Goal: Contribute content

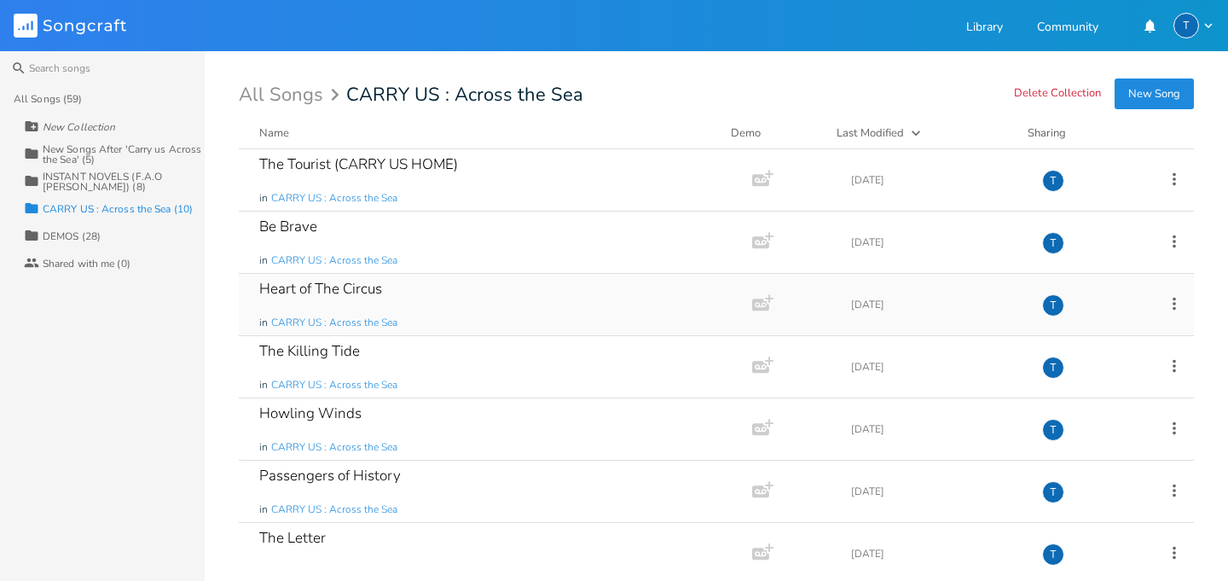
click at [399, 301] on div "Heart of The Circus in CARRY US : Across the Sea" at bounding box center [492, 304] width 466 height 61
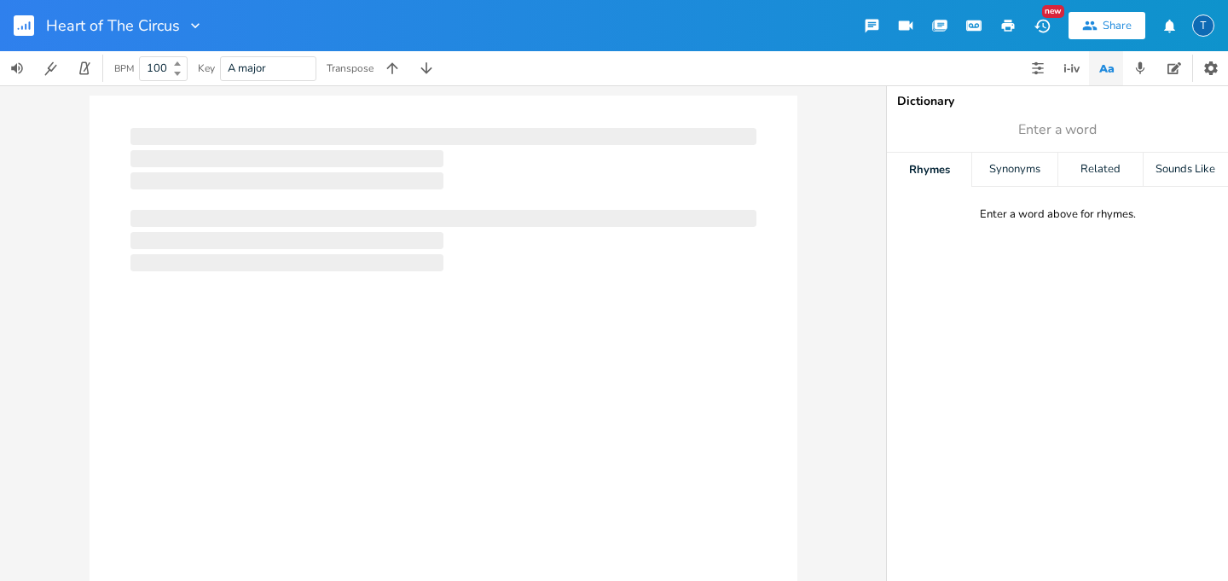
type input "100"
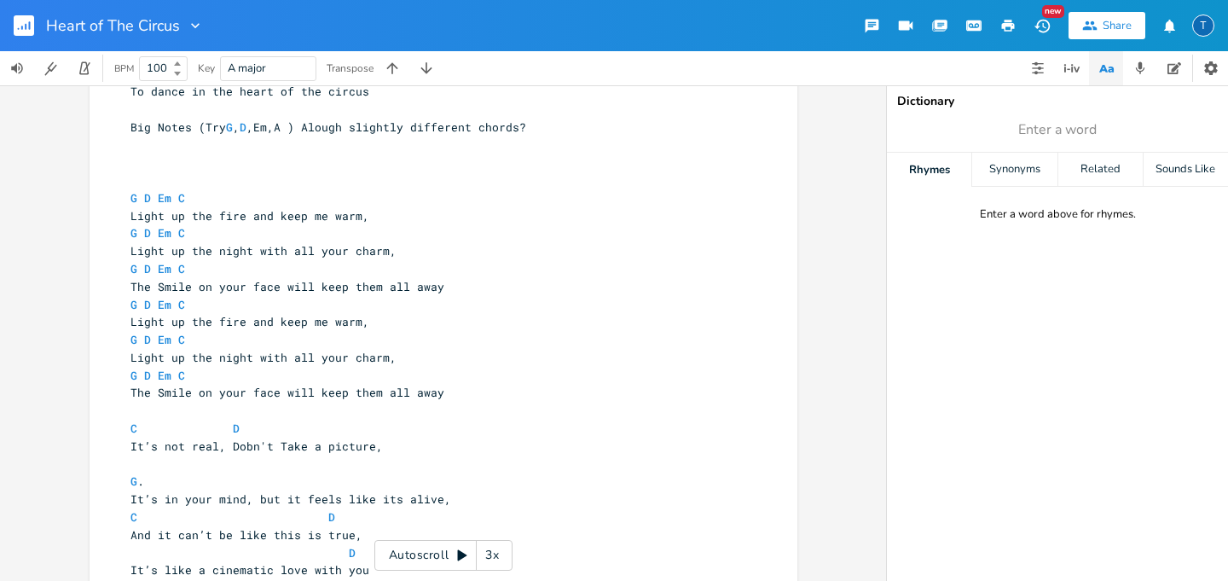
scroll to position [1982, 0]
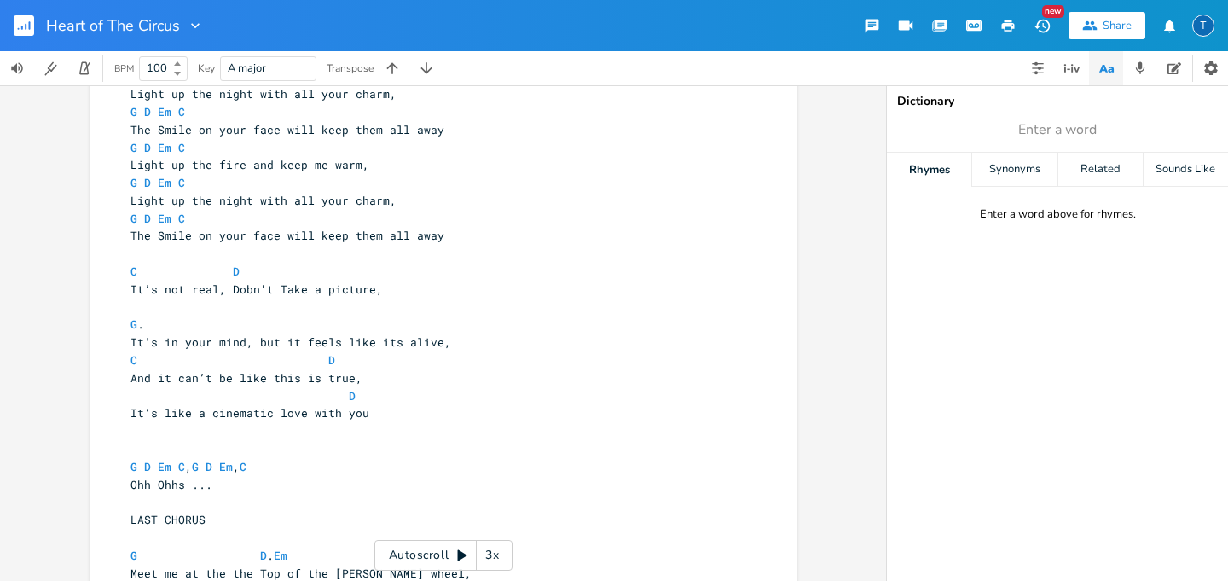
click at [207, 331] on pre "G ." at bounding box center [435, 325] width 616 height 18
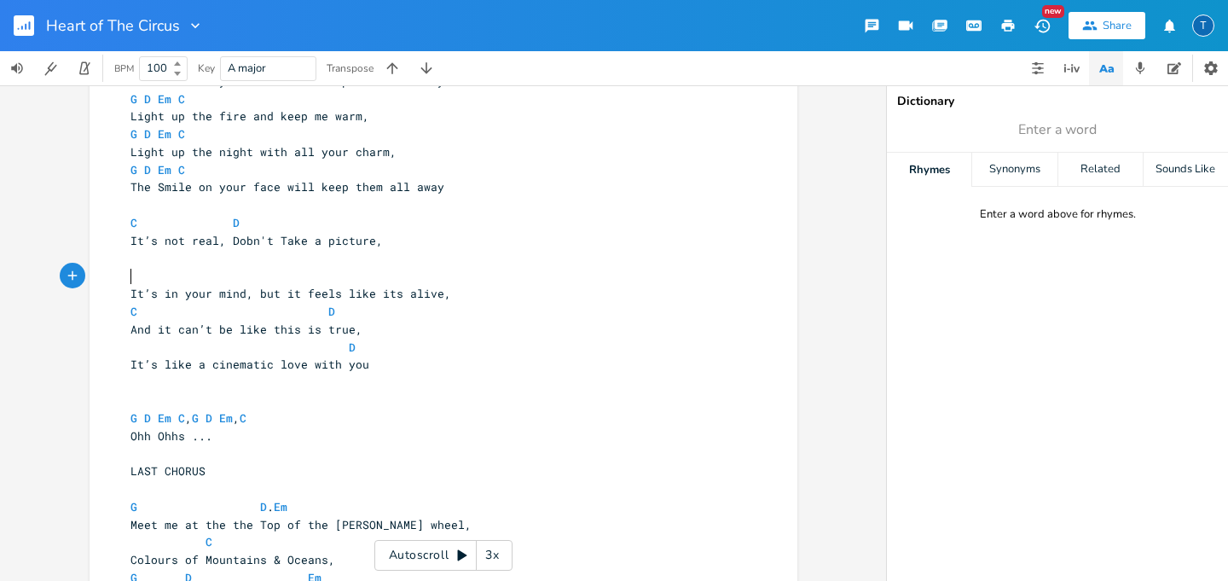
scroll to position [2038, 0]
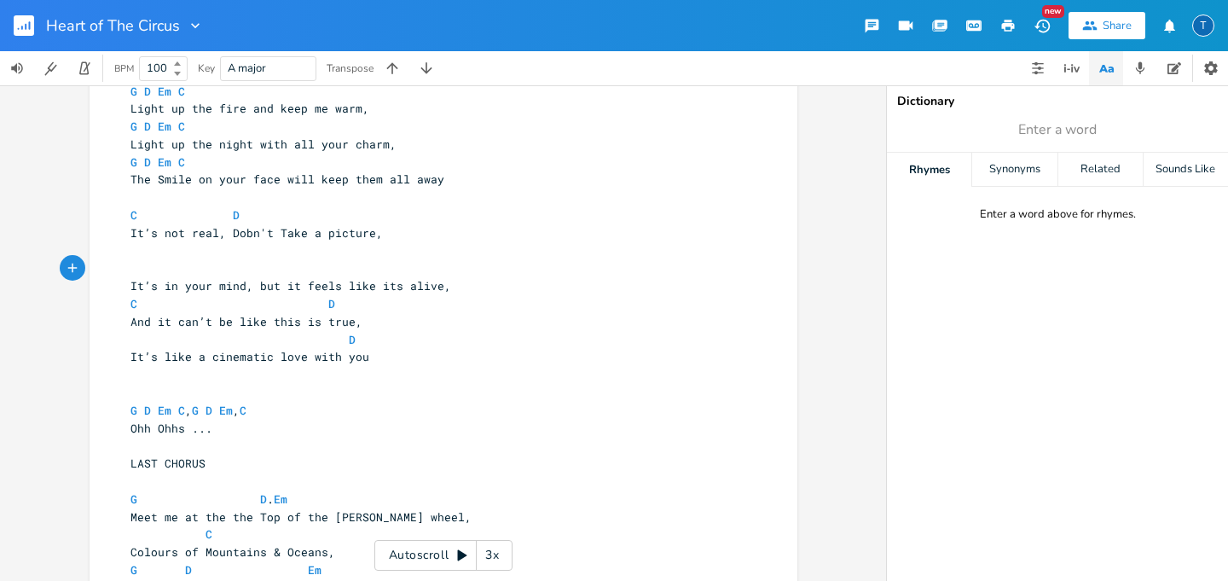
click at [218, 412] on span "G D Em C , G D Em , C" at bounding box center [191, 410] width 123 height 15
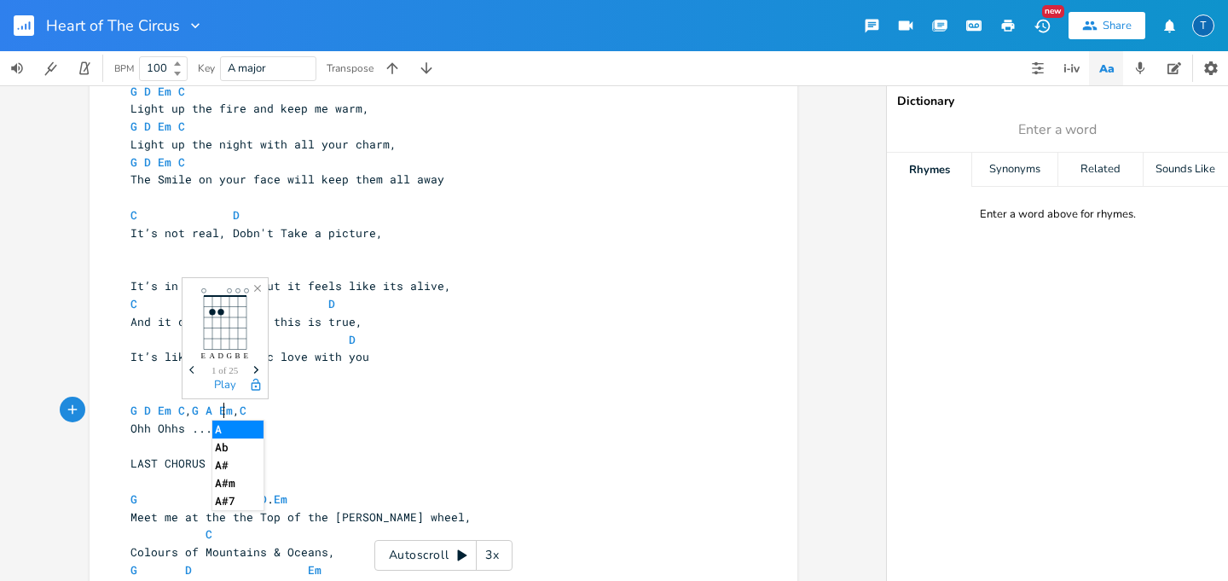
type textarea "Am"
click at [385, 420] on pre "Ohh Ohhs ..." at bounding box center [435, 429] width 616 height 18
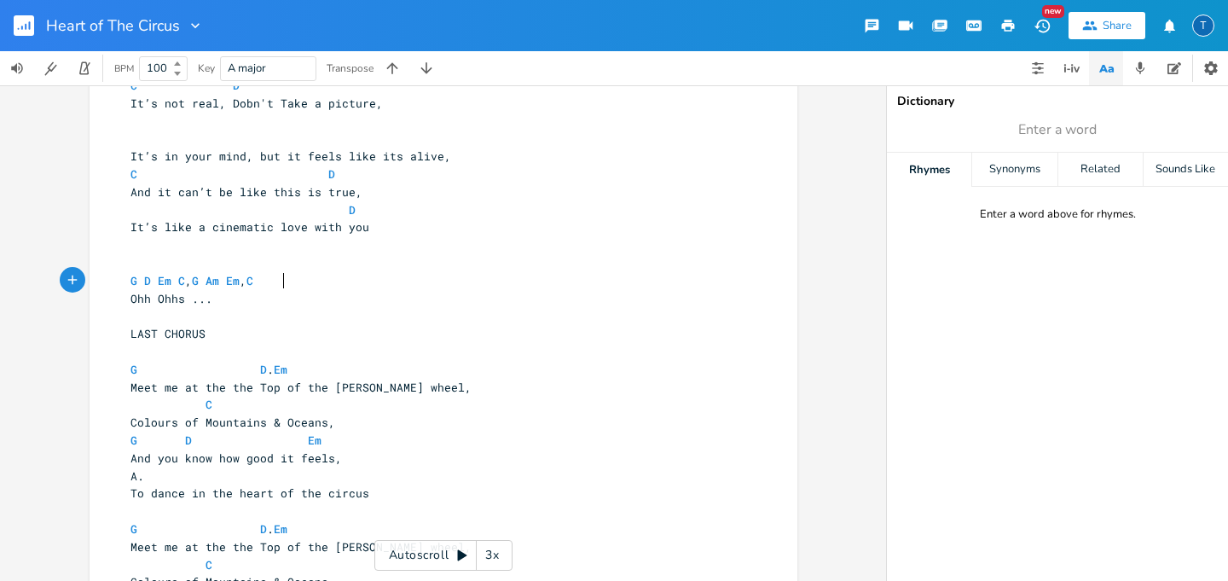
scroll to position [2171, 0]
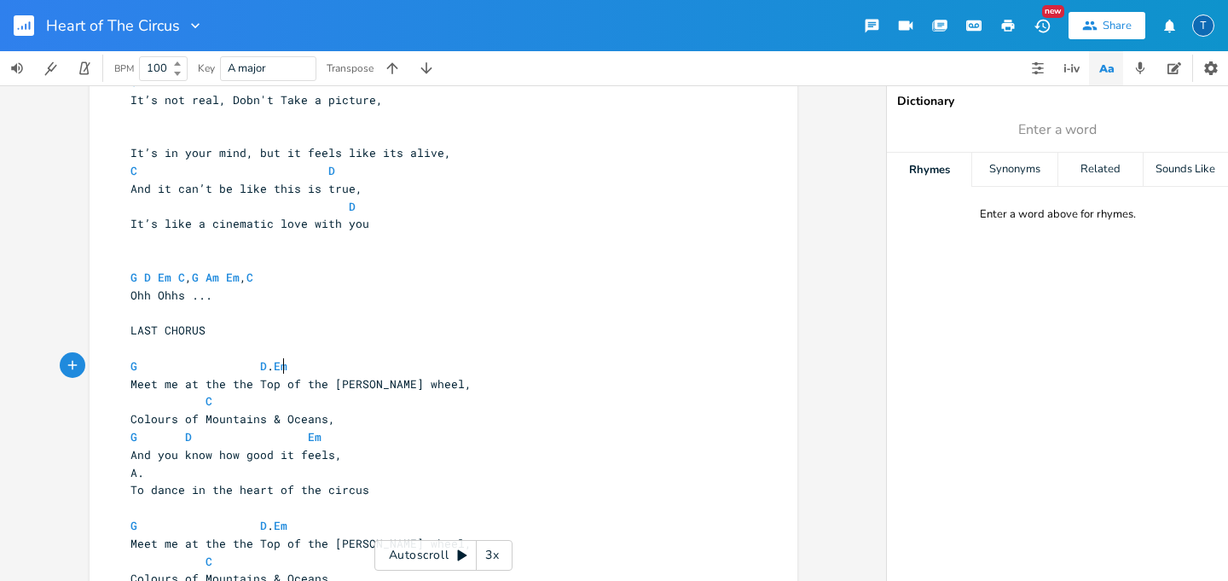
click at [277, 366] on span "G D . Em" at bounding box center [212, 365] width 164 height 15
type textarea "Am"
click at [418, 312] on pre "​" at bounding box center [435, 313] width 616 height 18
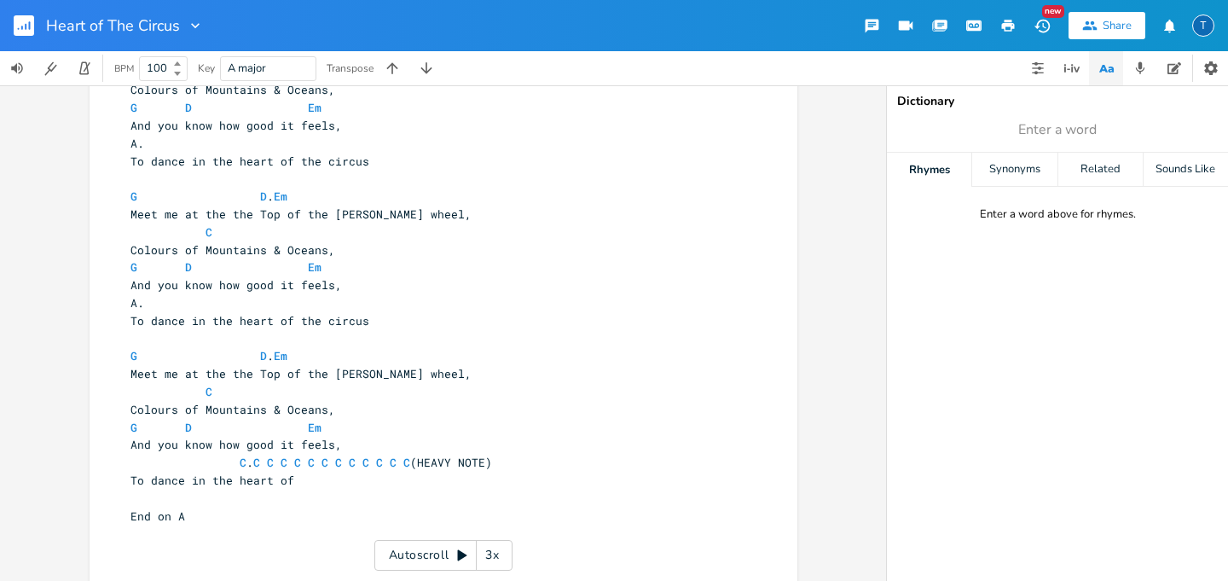
scroll to position [2665, 0]
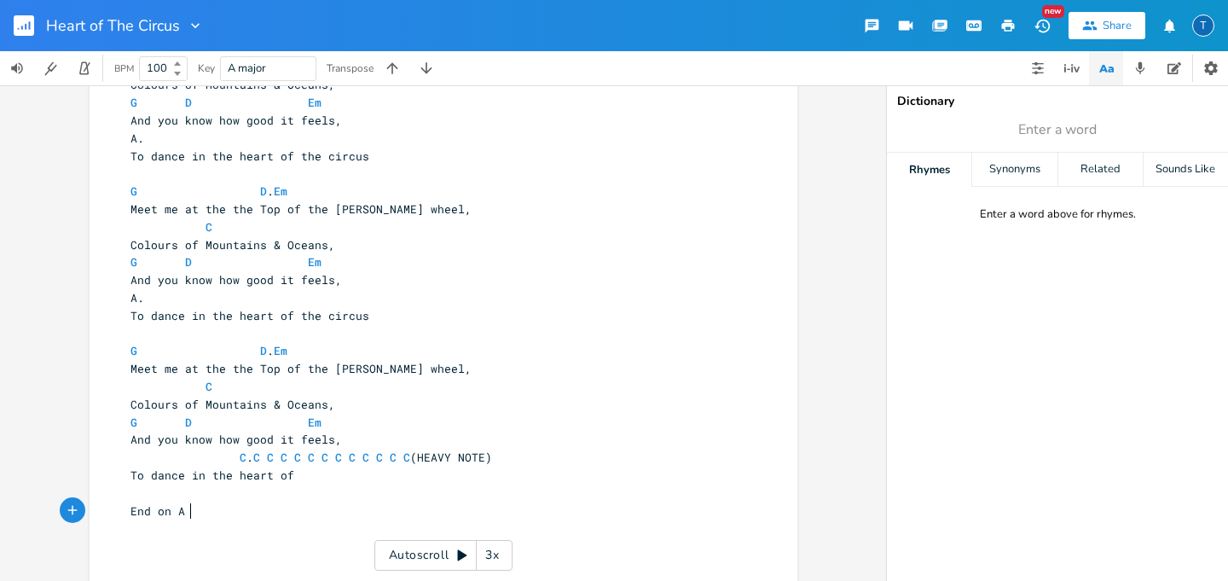
click at [255, 508] on pre "End on A" at bounding box center [435, 511] width 616 height 18
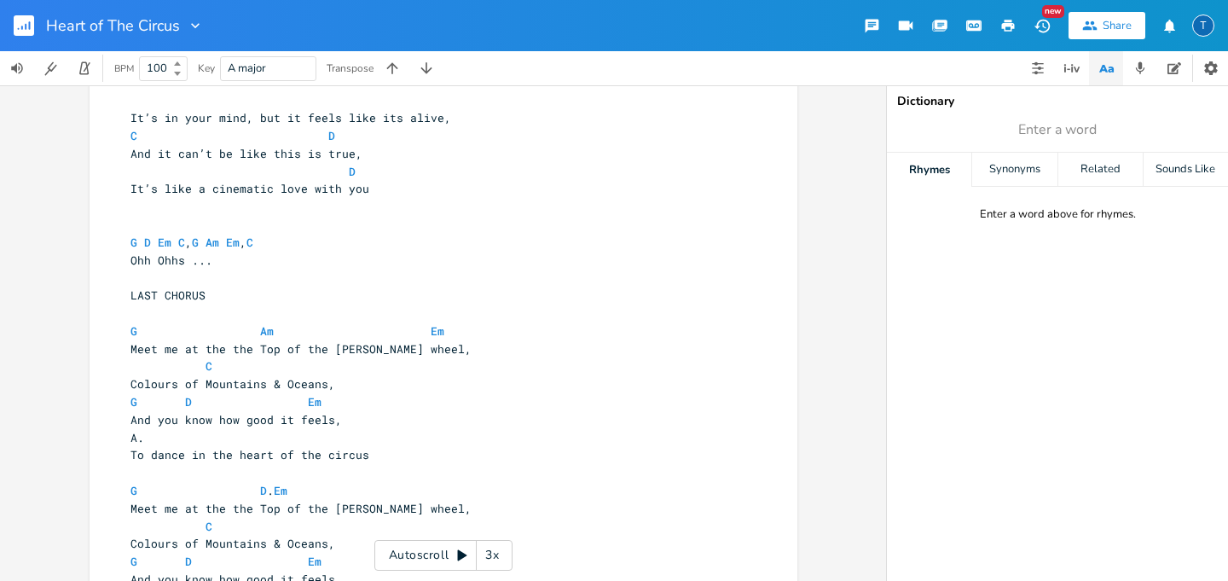
scroll to position [2193, 0]
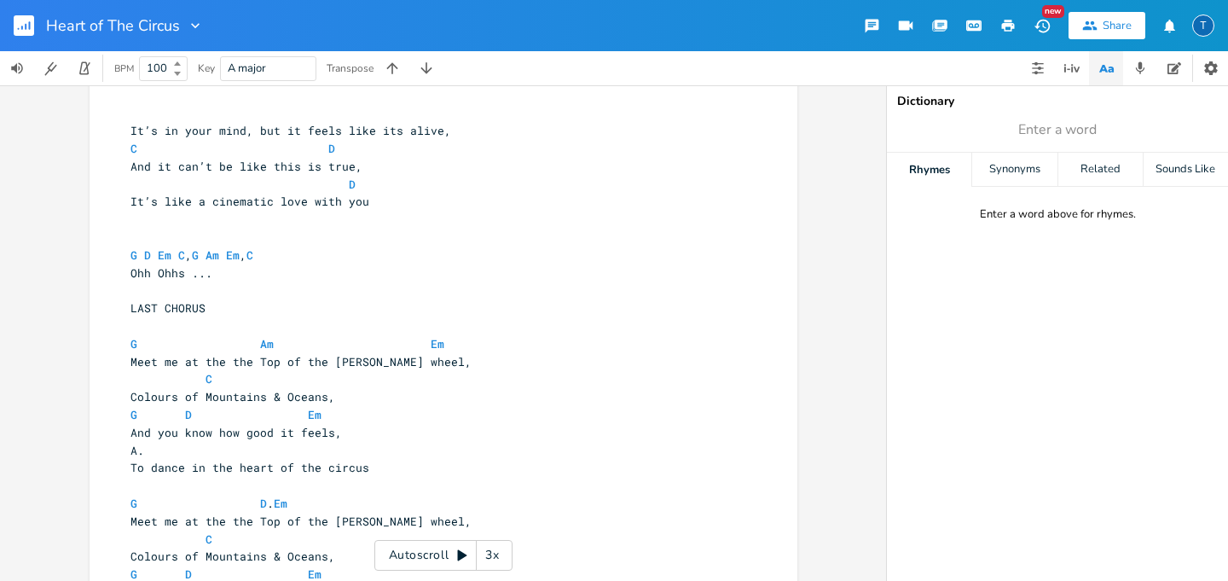
click at [194, 248] on span "G D Em C , G Am Em , C" at bounding box center [195, 254] width 130 height 15
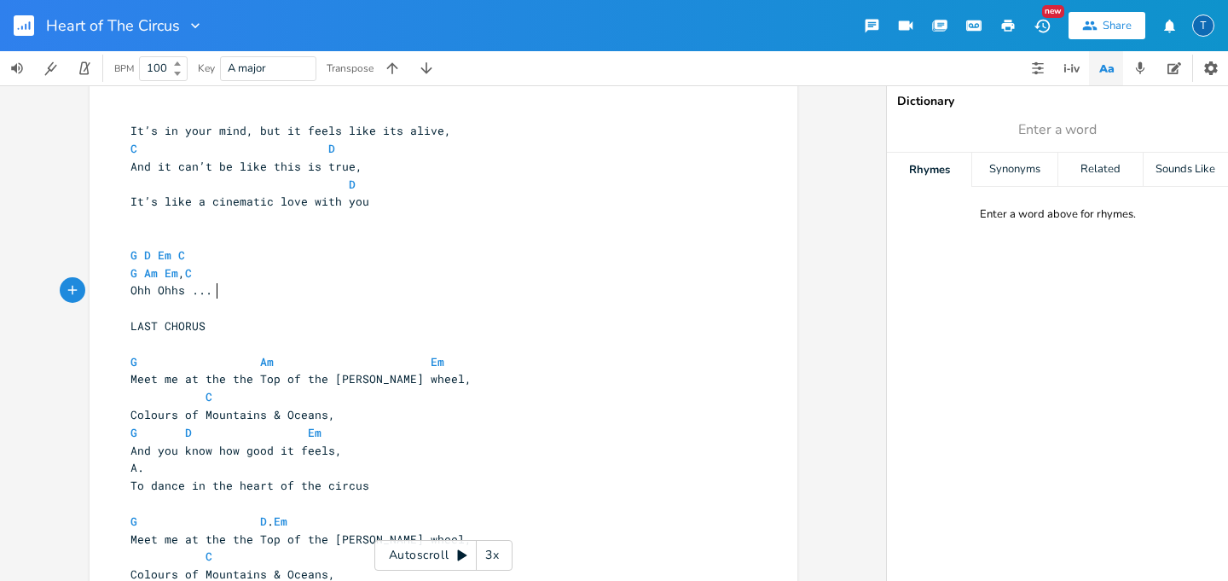
click at [314, 282] on pre "Ohh Ohhs ..." at bounding box center [435, 290] width 616 height 18
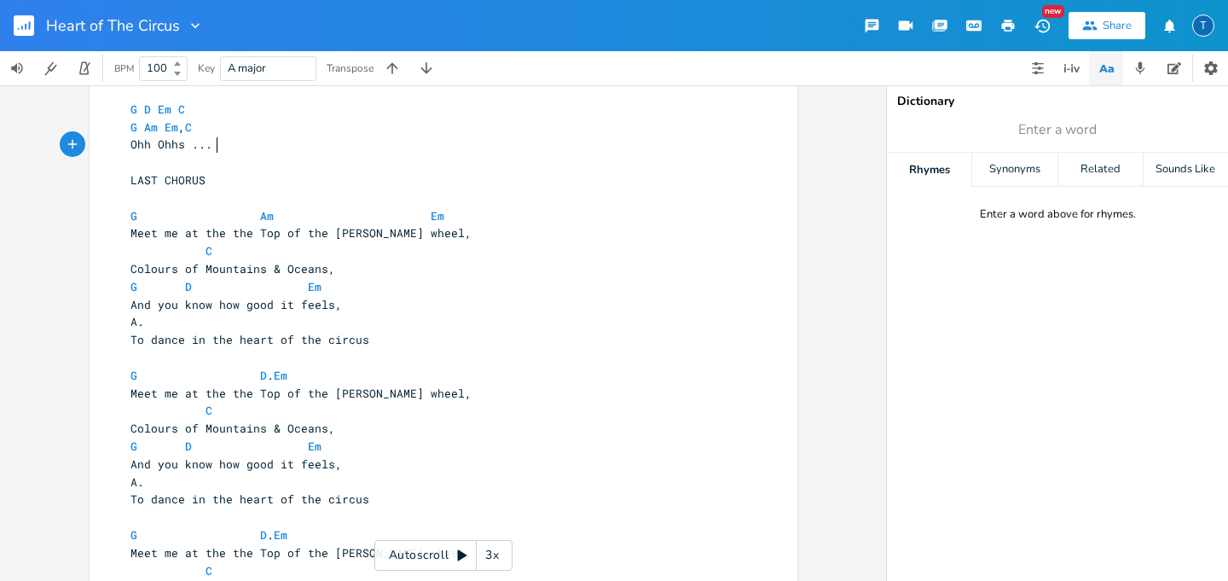
scroll to position [2349, 0]
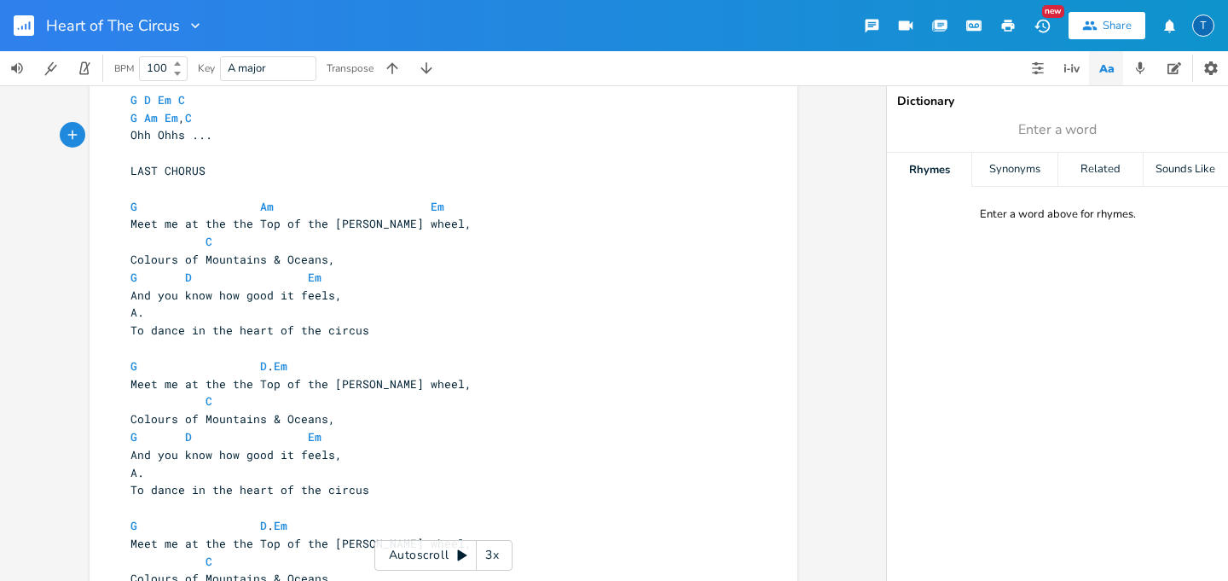
click at [144, 307] on span "A." at bounding box center [137, 311] width 14 height 15
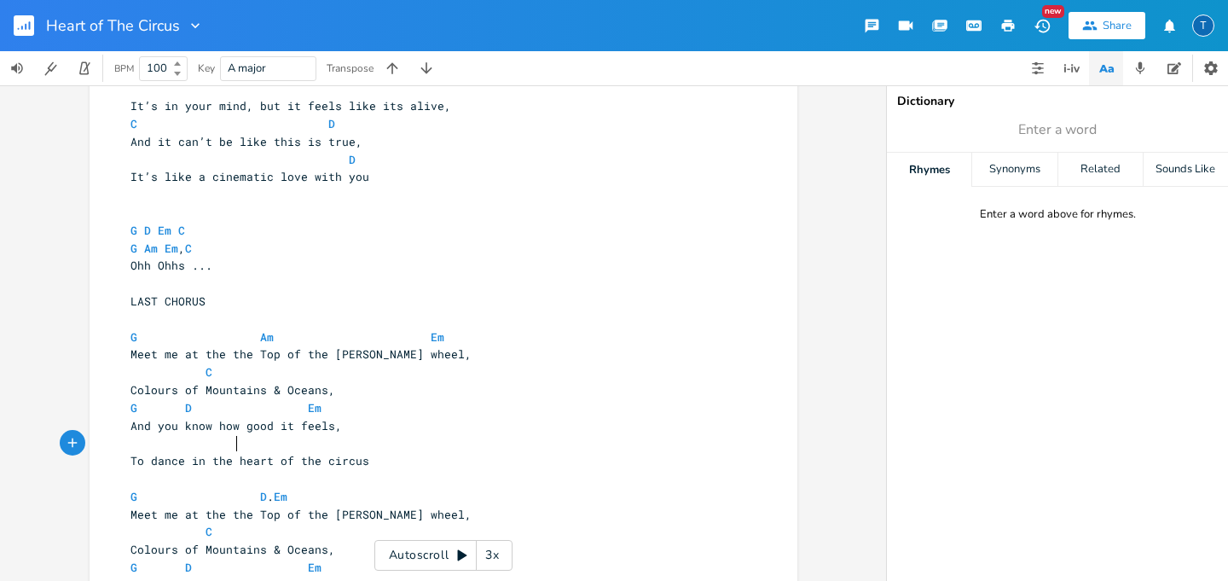
scroll to position [2183, 0]
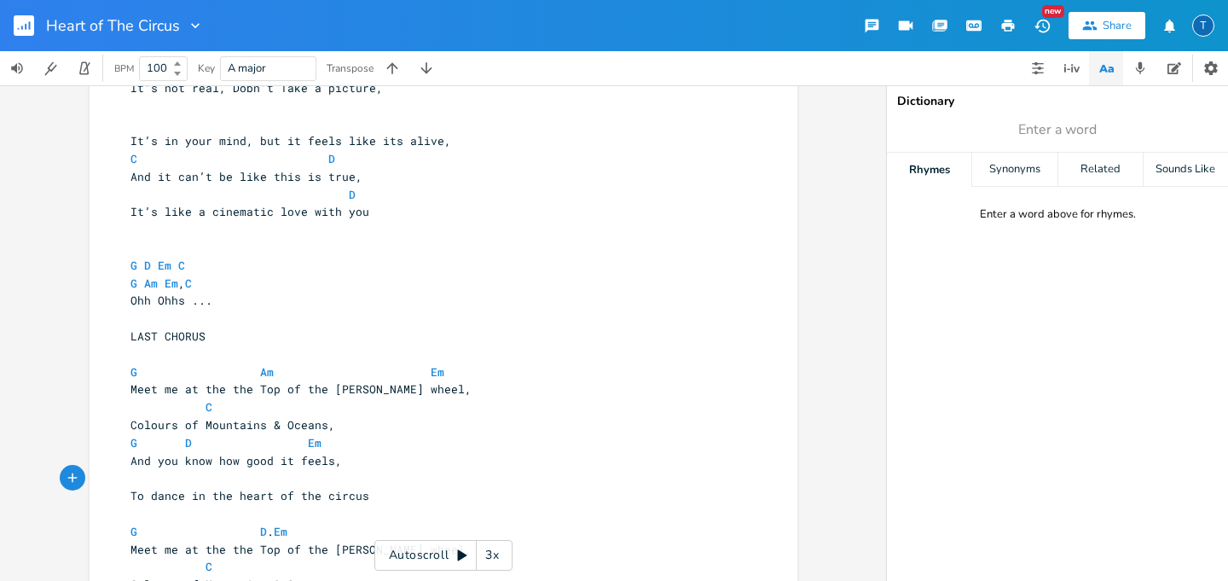
type textarea "C"
click at [403, 477] on pre "C" at bounding box center [435, 478] width 616 height 18
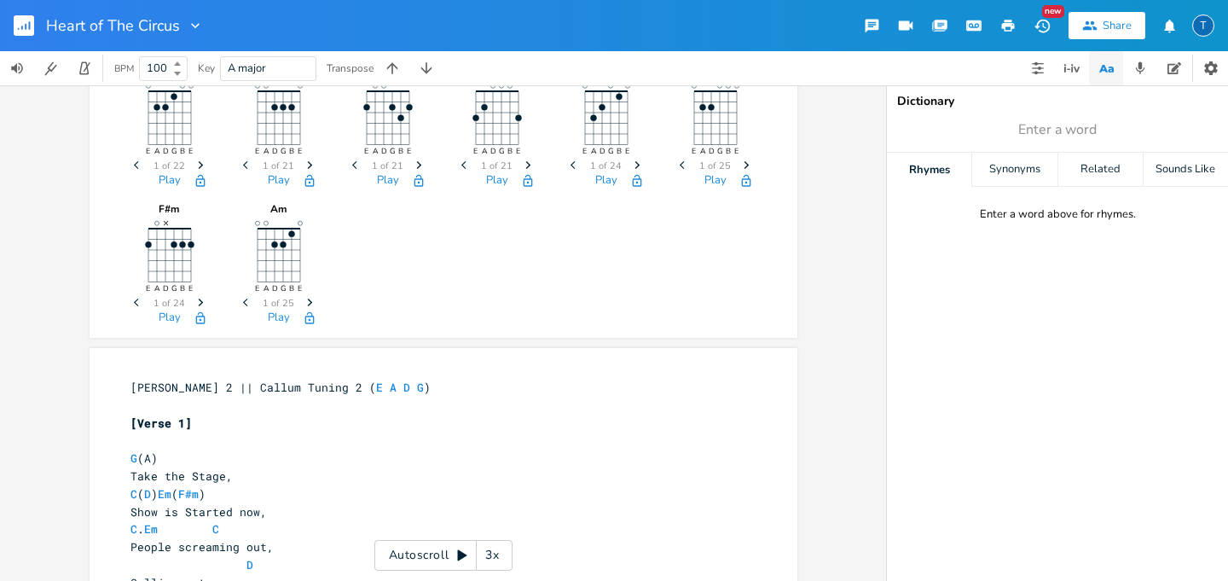
scroll to position [0, 0]
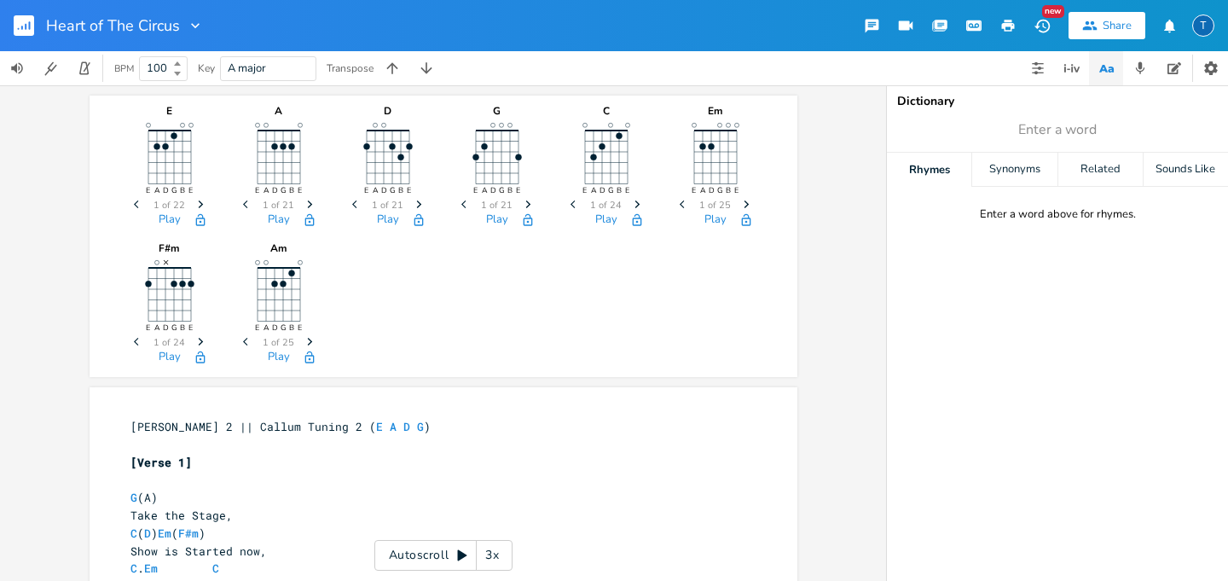
click at [26, 21] on rect "button" at bounding box center [24, 25] width 20 height 20
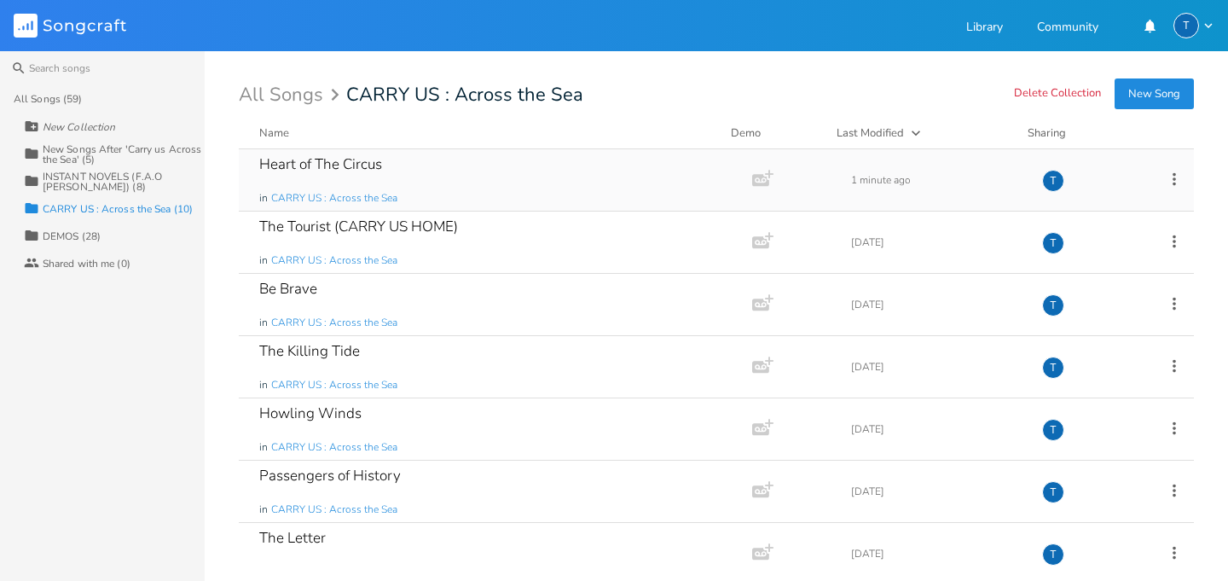
click at [312, 161] on div "Heart of The Circus" at bounding box center [320, 164] width 123 height 14
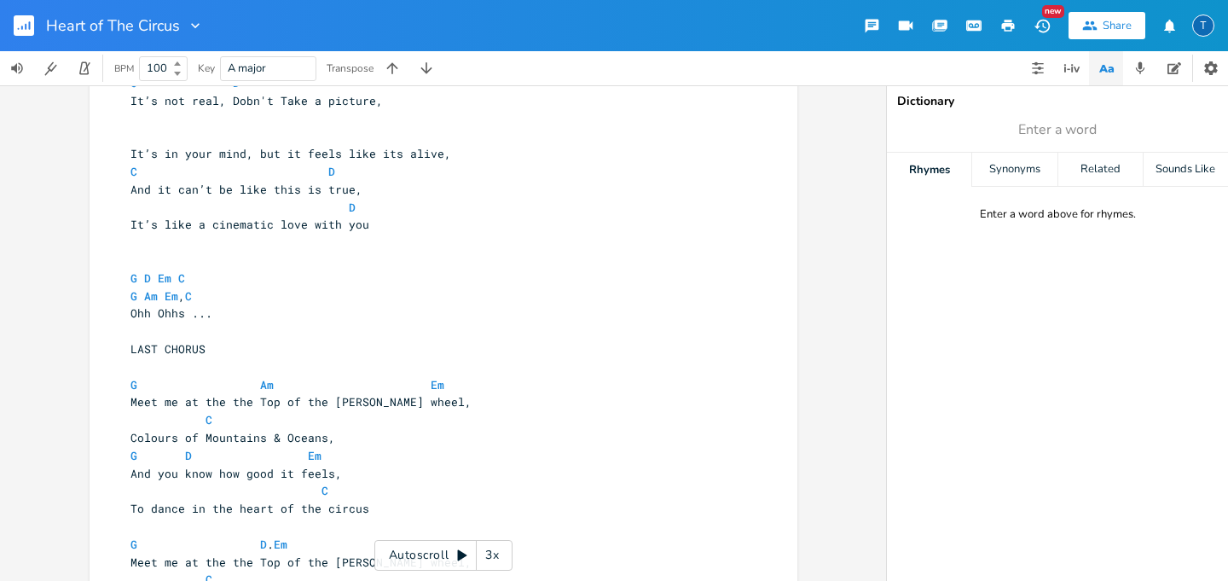
scroll to position [2171, 0]
click at [30, 22] on icon "button" at bounding box center [30, 25] width 2 height 9
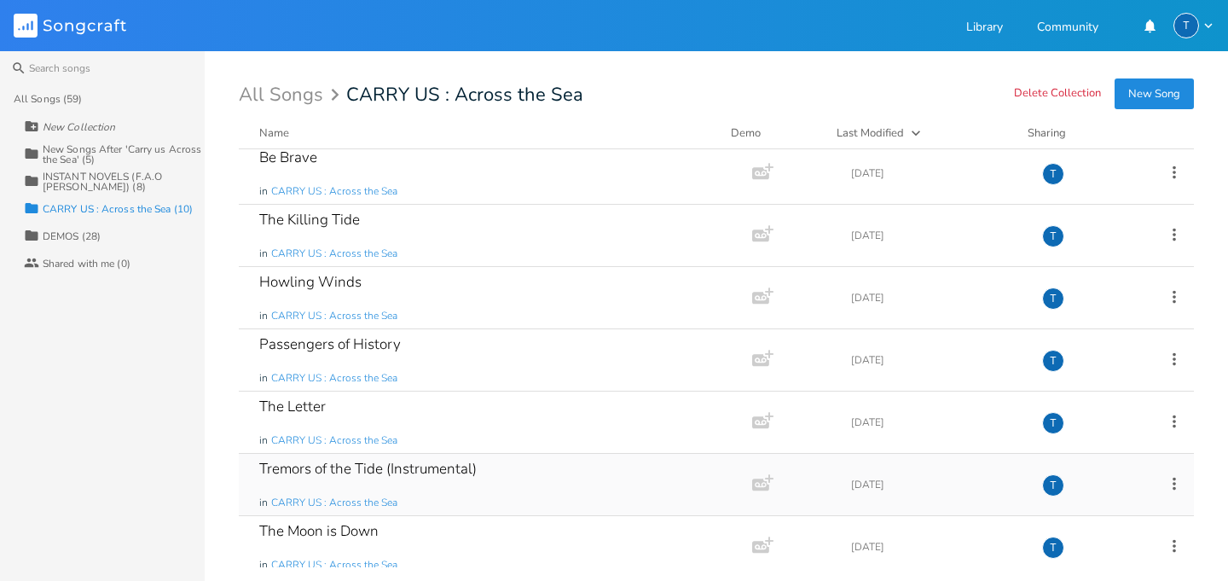
scroll to position [205, 0]
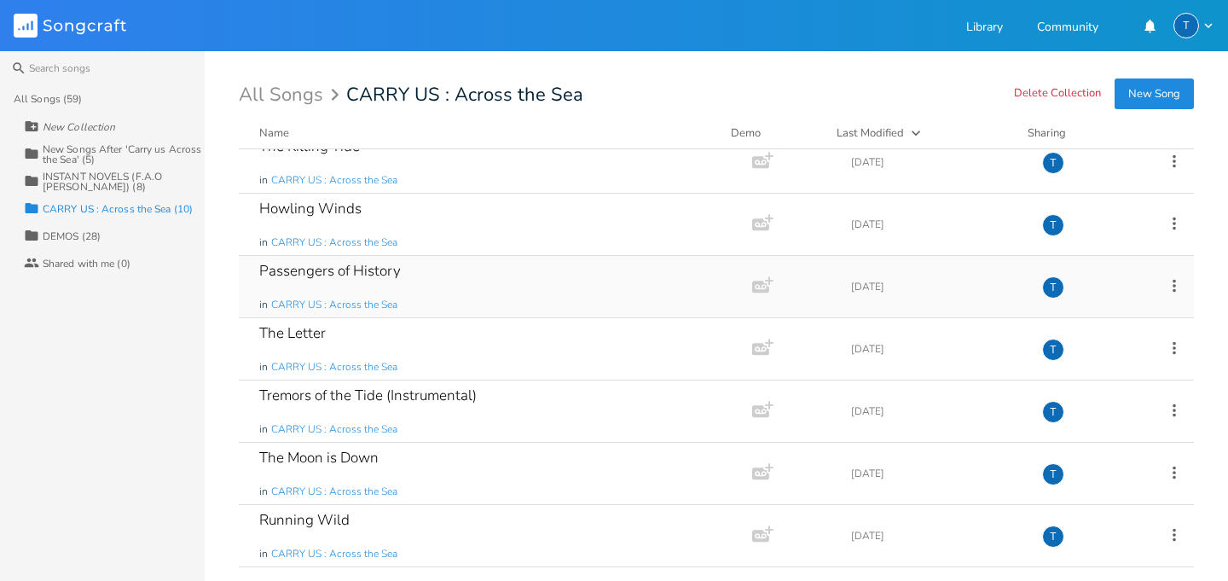
click at [420, 297] on div "Passengers of History in CARRY US : Across the Sea" at bounding box center [492, 286] width 466 height 61
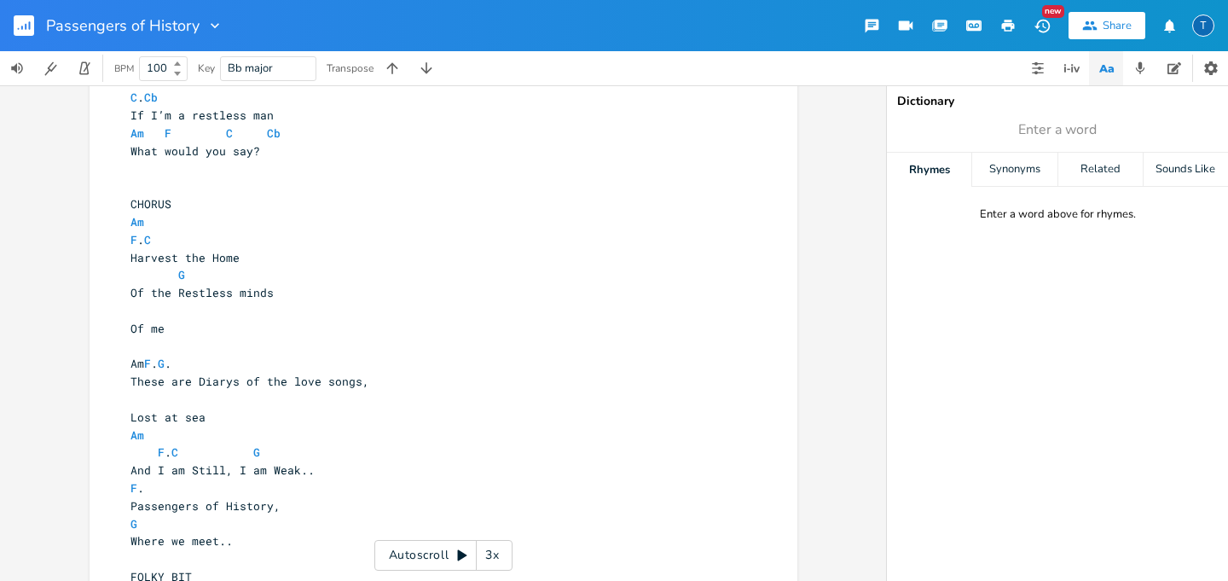
scroll to position [1734, 0]
